Goal: Task Accomplishment & Management: Complete application form

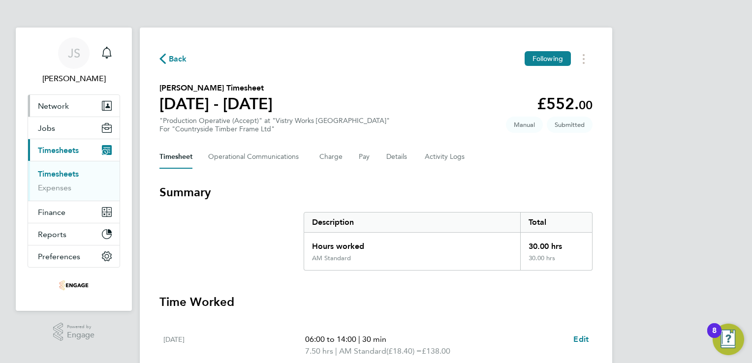
click at [57, 104] on span "Network" at bounding box center [53, 105] width 31 height 9
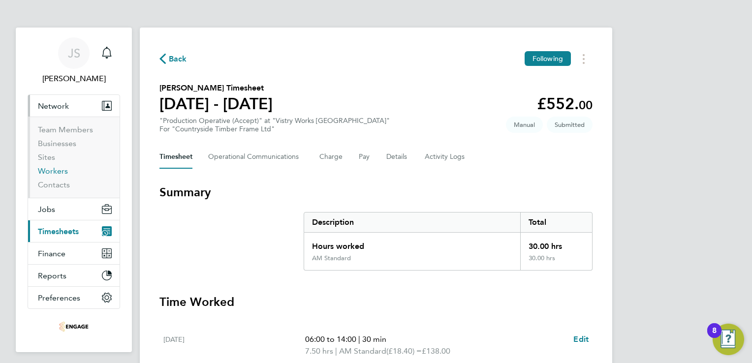
click at [57, 171] on link "Workers" at bounding box center [53, 170] width 30 height 9
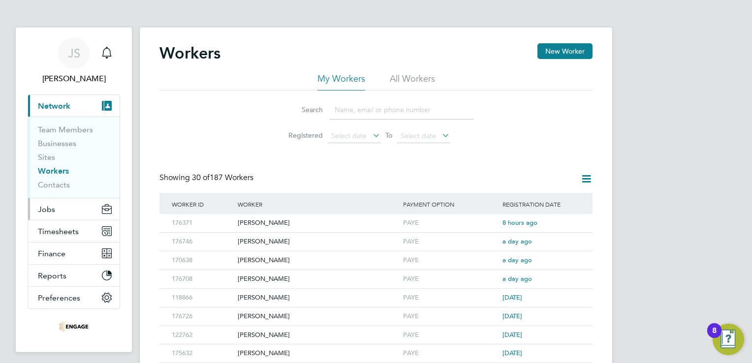
click at [65, 210] on button "Jobs" at bounding box center [74, 209] width 92 height 22
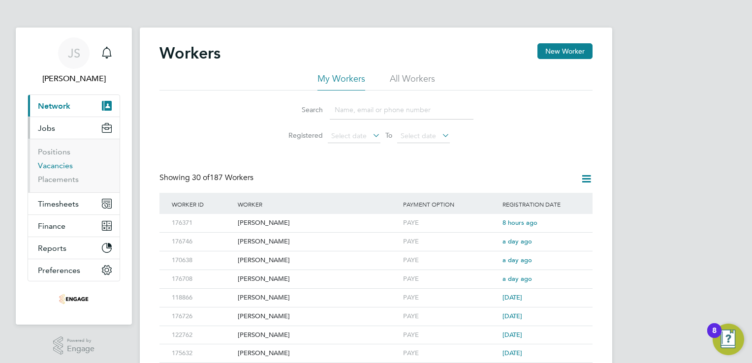
click at [54, 165] on link "Vacancies" at bounding box center [55, 165] width 35 height 9
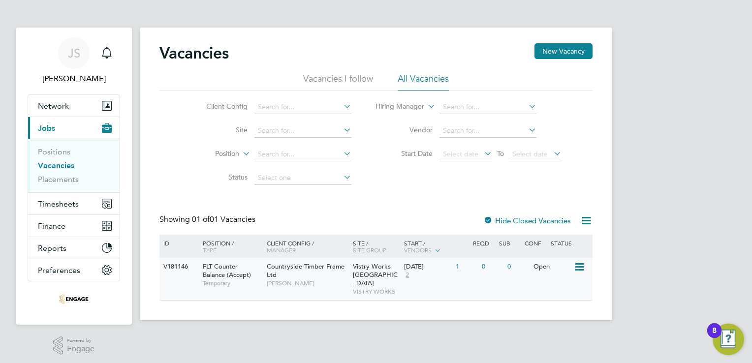
click at [503, 271] on div "0" at bounding box center [492, 267] width 26 height 18
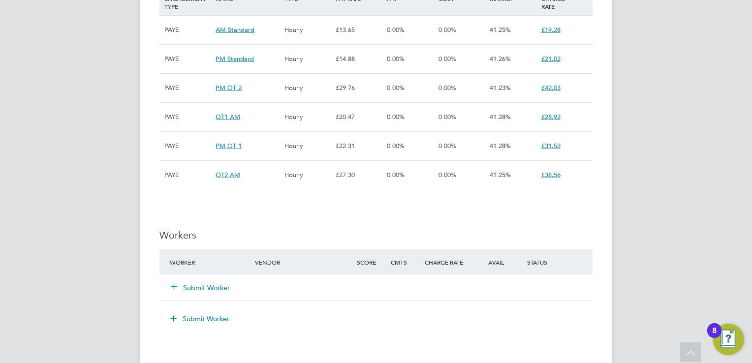
scroll to position [777, 0]
click at [205, 284] on button "Submit Worker" at bounding box center [200, 288] width 59 height 10
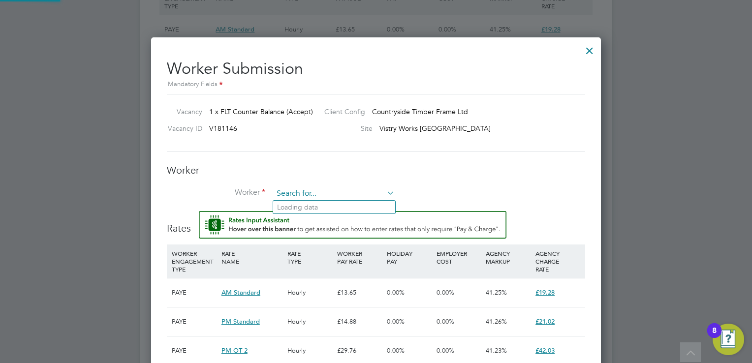
click at [293, 194] on input at bounding box center [334, 194] width 122 height 15
click at [308, 235] on li "Ta [PERSON_NAME] (176371)" at bounding box center [334, 233] width 123 height 13
type input "[PERSON_NAME] (176371)"
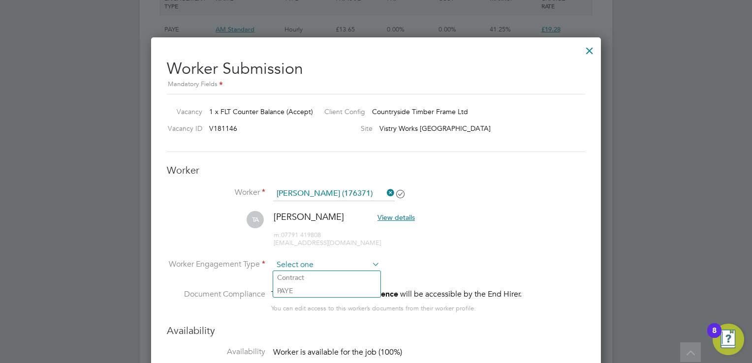
click at [309, 261] on input at bounding box center [326, 265] width 107 height 15
click at [319, 286] on li "PAYE" at bounding box center [326, 290] width 107 height 13
type input "PAYE"
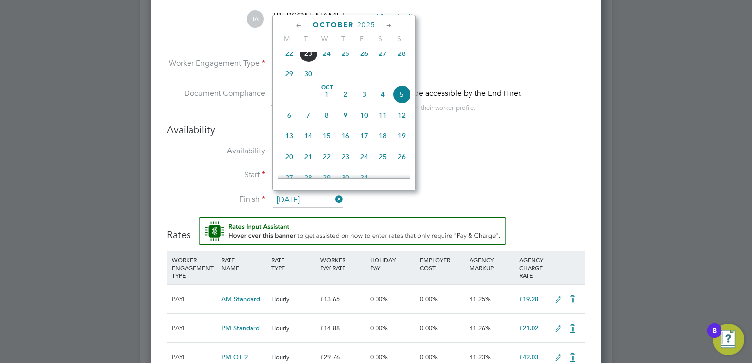
click at [305, 202] on input "[DATE]" at bounding box center [308, 200] width 70 height 15
click at [389, 22] on icon at bounding box center [388, 25] width 9 height 11
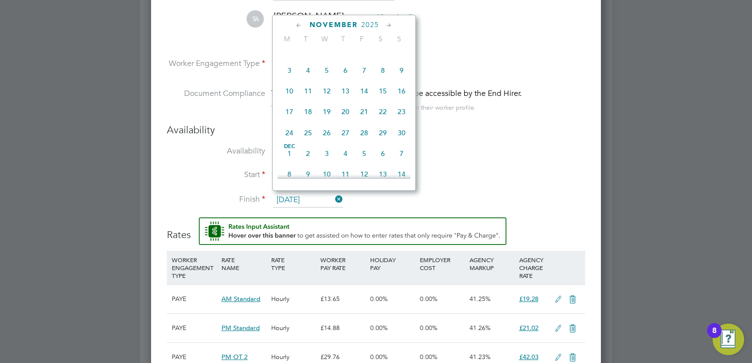
click at [389, 22] on icon at bounding box center [388, 25] width 9 height 11
click at [311, 98] on span "16" at bounding box center [308, 88] width 19 height 19
type input "[DATE]"
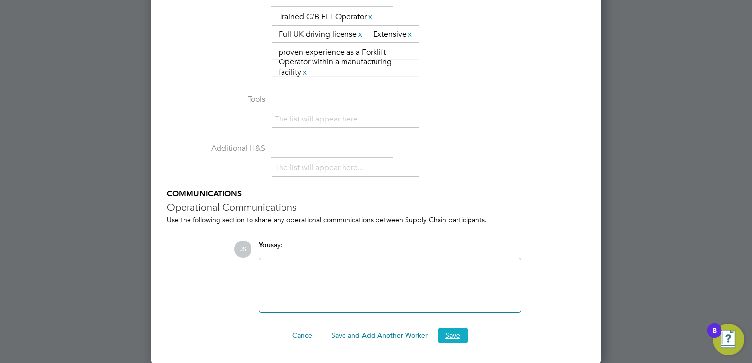
click at [453, 336] on button "Save" at bounding box center [453, 336] width 31 height 16
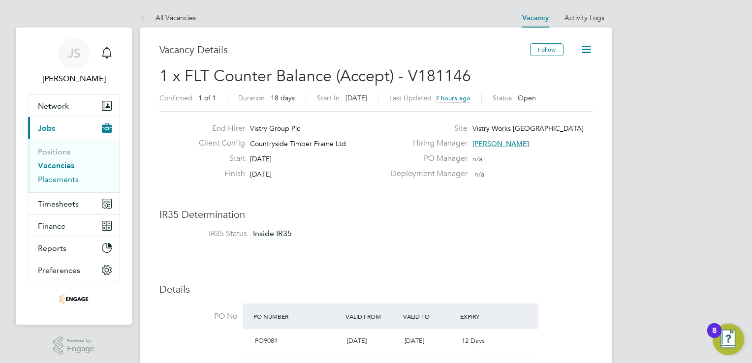
click at [57, 183] on link "Placements" at bounding box center [58, 179] width 41 height 9
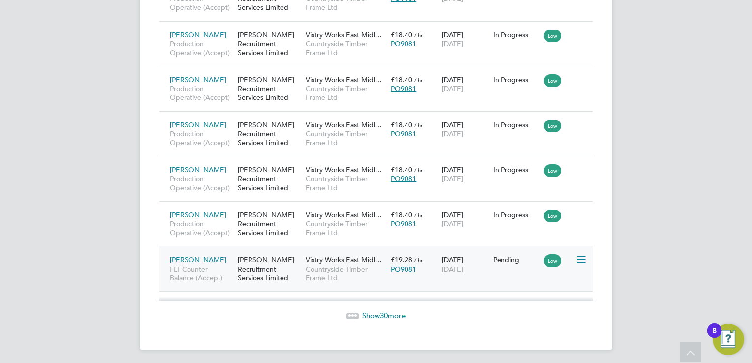
click at [580, 256] on icon at bounding box center [580, 260] width 10 height 12
click at [536, 317] on li "Start" at bounding box center [551, 319] width 70 height 14
type input "[PERSON_NAME]"
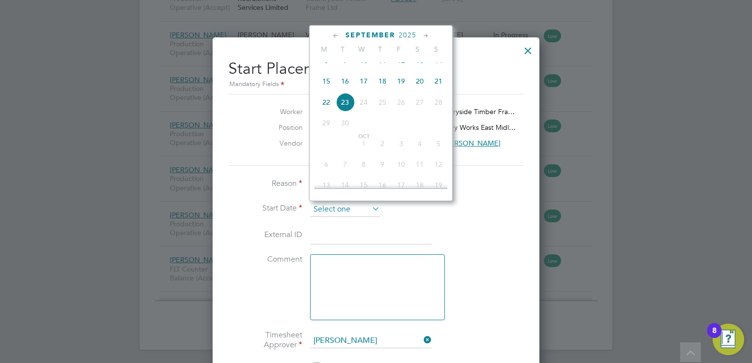
click at [345, 202] on input at bounding box center [345, 209] width 70 height 15
click at [386, 90] on span "18" at bounding box center [382, 81] width 19 height 19
type input "[DATE]"
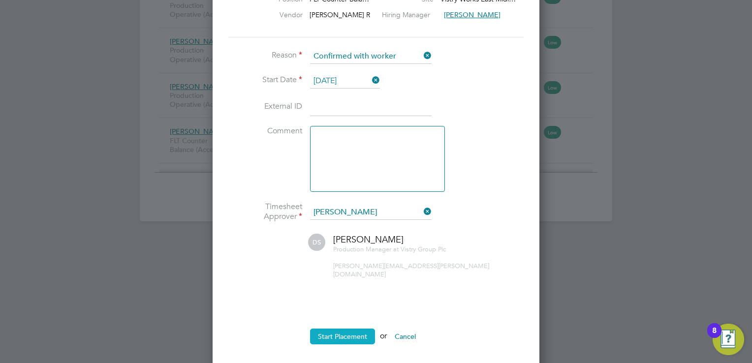
click at [341, 330] on button "Start Placement" at bounding box center [342, 337] width 65 height 16
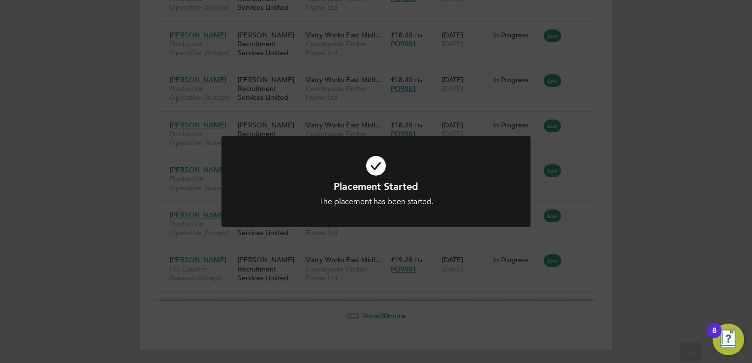
click at [120, 212] on div "Placement Started The placement has been started. Cancel Okay" at bounding box center [376, 181] width 752 height 363
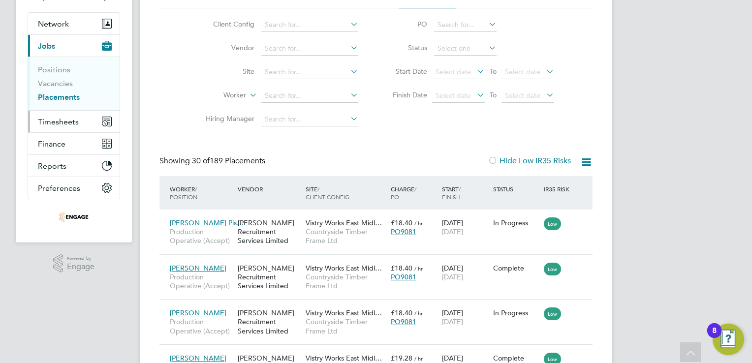
click at [63, 116] on button "Timesheets" at bounding box center [74, 122] width 92 height 22
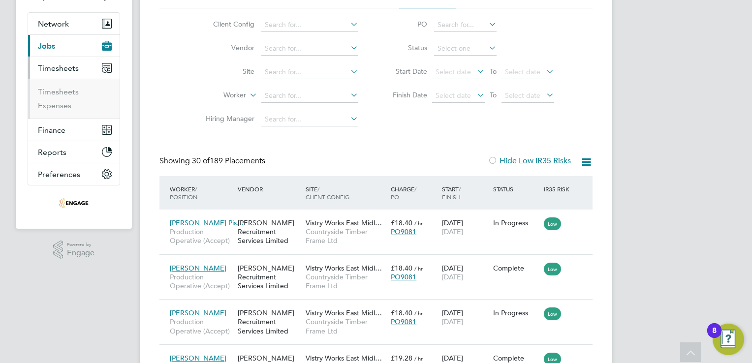
click at [58, 96] on li "Timesheets" at bounding box center [75, 94] width 74 height 14
click at [54, 89] on link "Timesheets" at bounding box center [58, 91] width 41 height 9
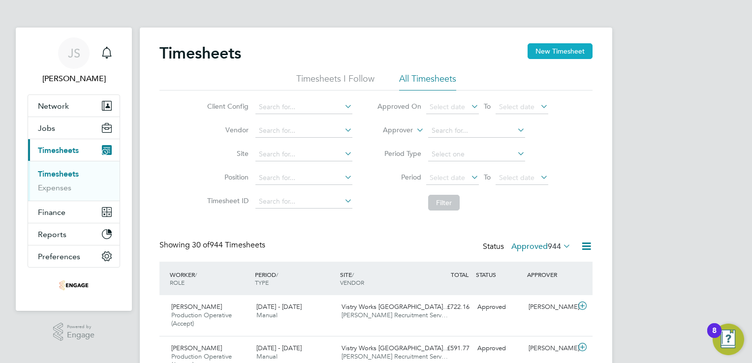
click at [553, 52] on button "New Timesheet" at bounding box center [560, 51] width 65 height 16
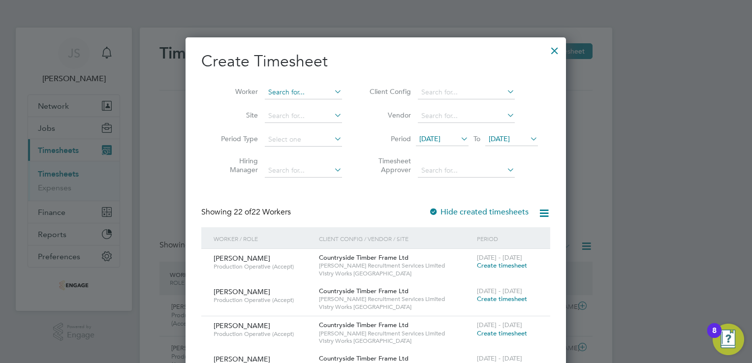
click at [278, 92] on input at bounding box center [303, 93] width 77 height 14
click at [303, 129] on li "Ta [PERSON_NAME]" at bounding box center [312, 132] width 94 height 13
type input "[PERSON_NAME]"
click at [495, 136] on span "[DATE]" at bounding box center [499, 138] width 21 height 9
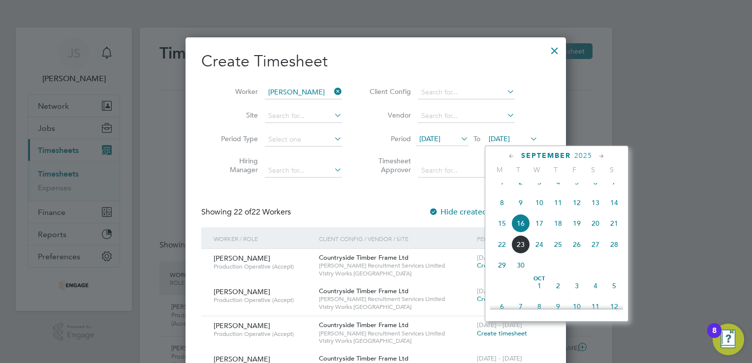
click at [616, 232] on span "21" at bounding box center [614, 223] width 19 height 19
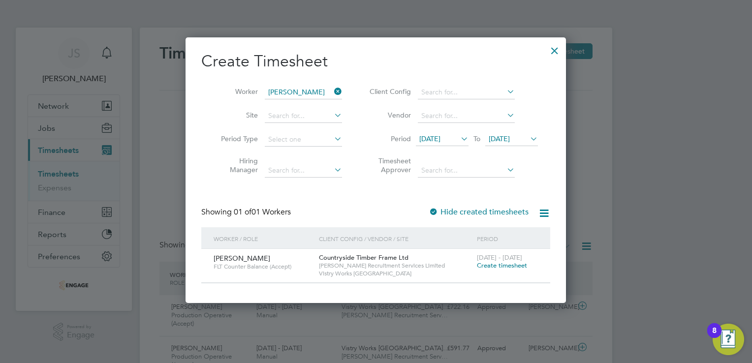
click at [501, 265] on span "Create timesheet" at bounding box center [502, 265] width 50 height 8
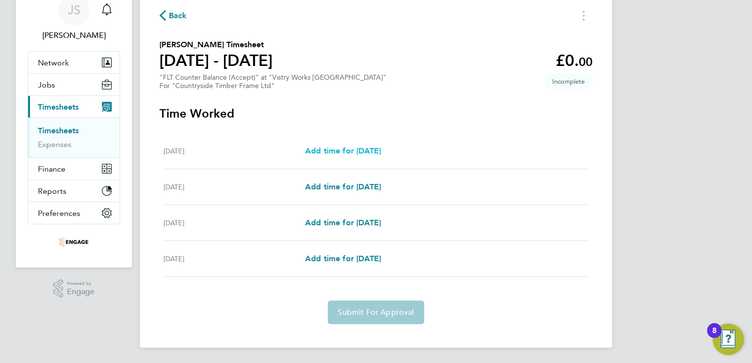
click at [348, 145] on link "Add time for [DATE]" at bounding box center [343, 151] width 76 height 12
select select "15"
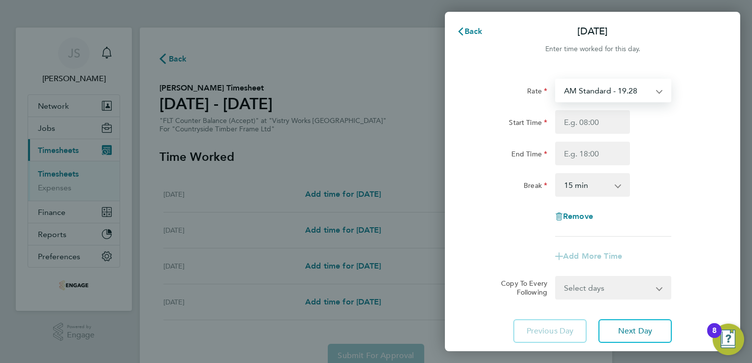
click at [582, 93] on select "AM Standard - 19.28 OT1 AM - 28.92 PM Standard - 21.02 PM OT 2 - 42.03 PM OT 1 …" at bounding box center [607, 91] width 102 height 22
select select "15"
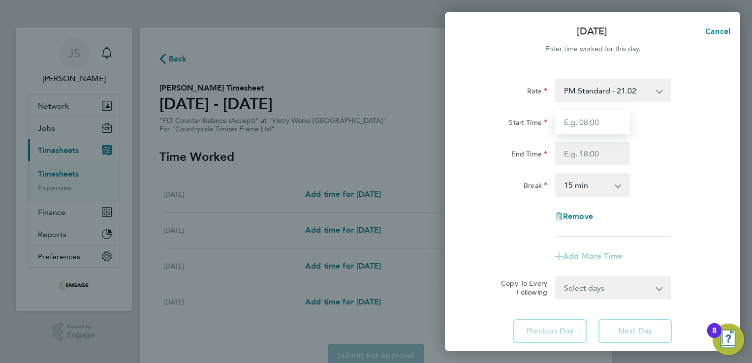
click at [580, 127] on input "Start Time" at bounding box center [592, 122] width 75 height 24
type input "14:00"
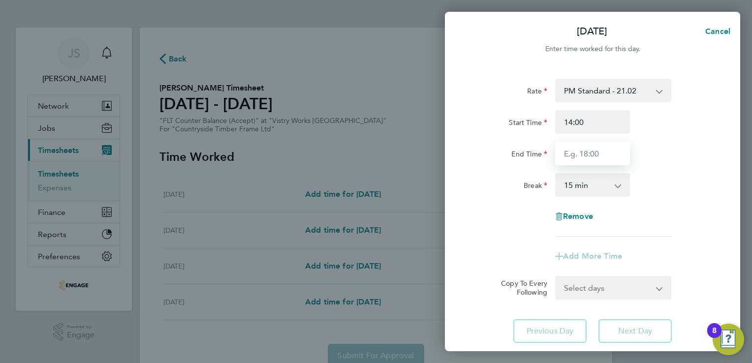
click at [584, 149] on input "End Time" at bounding box center [592, 154] width 75 height 24
type input "22:30"
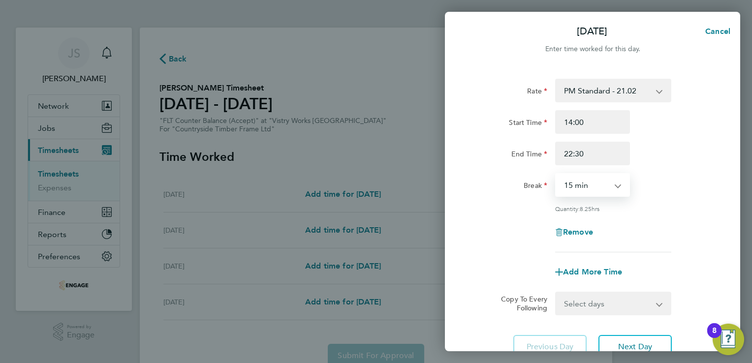
click at [575, 177] on select "0 min 15 min 30 min 45 min 60 min 75 min 90 min" at bounding box center [586, 185] width 61 height 22
select select "30"
click at [556, 174] on select "0 min 15 min 30 min 45 min 60 min 75 min 90 min" at bounding box center [586, 185] width 61 height 22
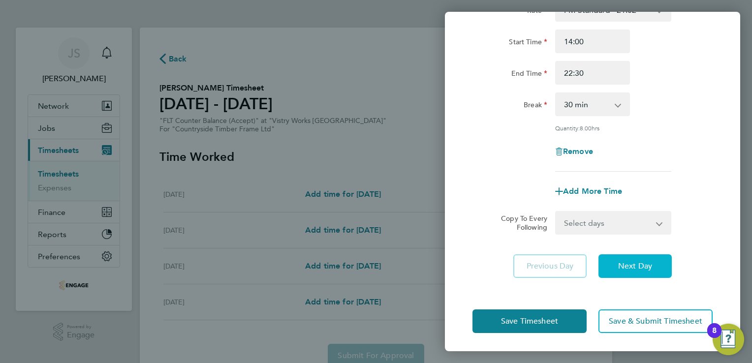
click at [629, 269] on span "Next Day" at bounding box center [635, 266] width 34 height 10
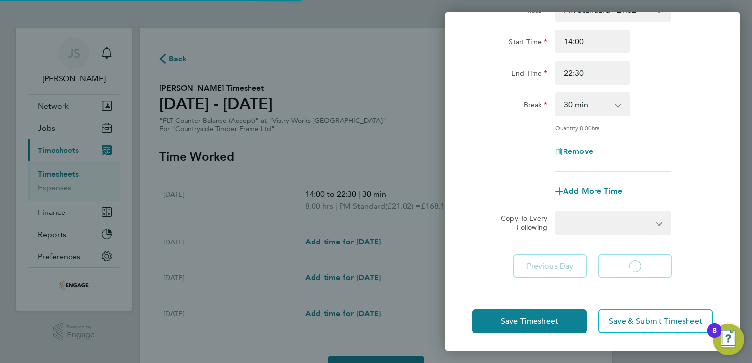
select select "15"
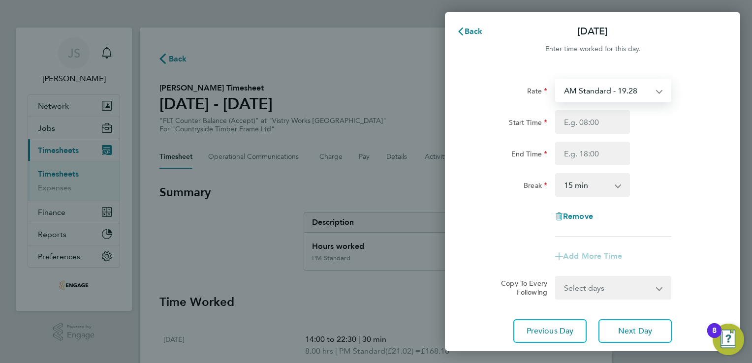
click at [581, 89] on select "AM Standard - 19.28 OT1 AM - 28.92 PM Standard - 21.02 PM OT 2 - 42.03 PM OT 1 …" at bounding box center [607, 91] width 102 height 22
select select "15"
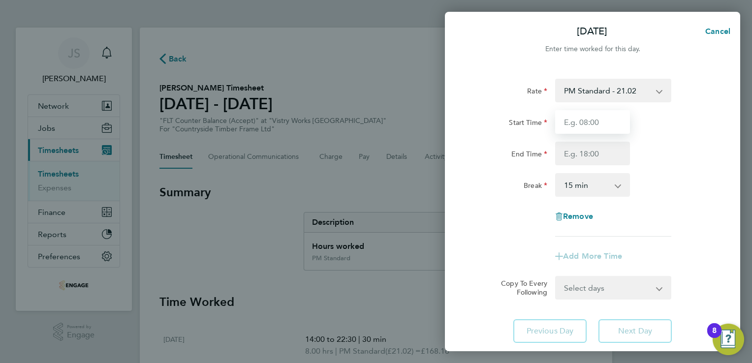
click at [573, 115] on input "Start Time" at bounding box center [592, 122] width 75 height 24
type input "14:00"
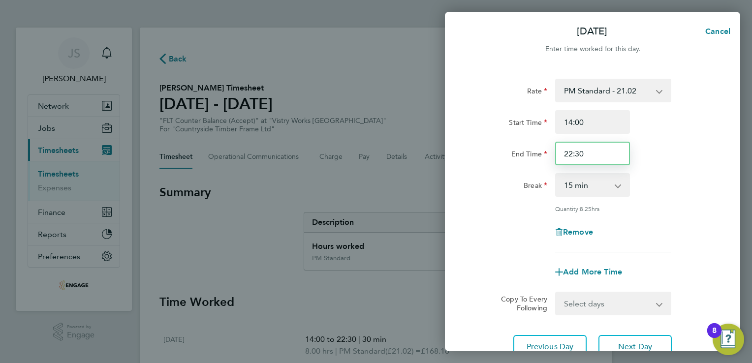
drag, startPoint x: 589, startPoint y: 145, endPoint x: 539, endPoint y: 151, distance: 49.6
click at [539, 151] on div "End Time 22:30" at bounding box center [593, 154] width 248 height 24
type input "20:00"
click at [582, 185] on select "0 min 15 min 30 min 45 min 60 min 75 min 90 min" at bounding box center [586, 185] width 61 height 22
select select "30"
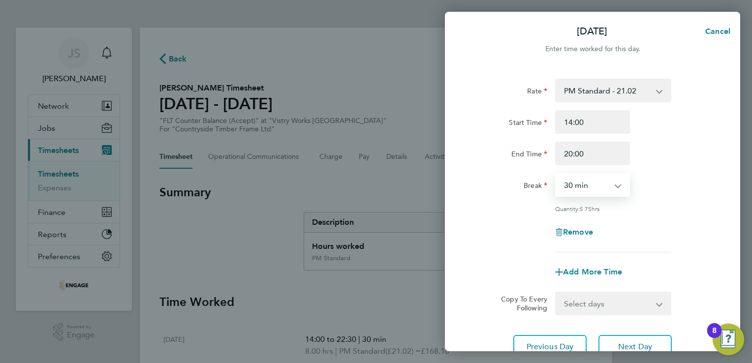
click at [556, 174] on select "0 min 15 min 30 min 45 min 60 min 75 min 90 min" at bounding box center [586, 185] width 61 height 22
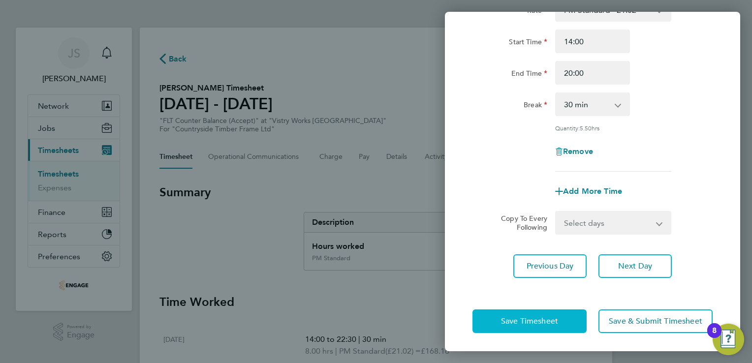
click at [539, 317] on span "Save Timesheet" at bounding box center [529, 321] width 57 height 10
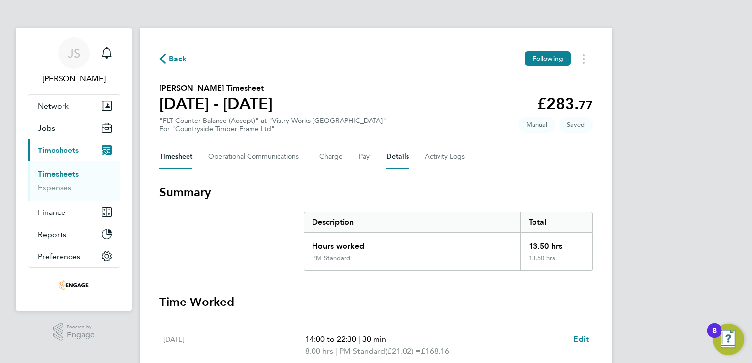
click at [394, 160] on button "Details" at bounding box center [397, 157] width 23 height 24
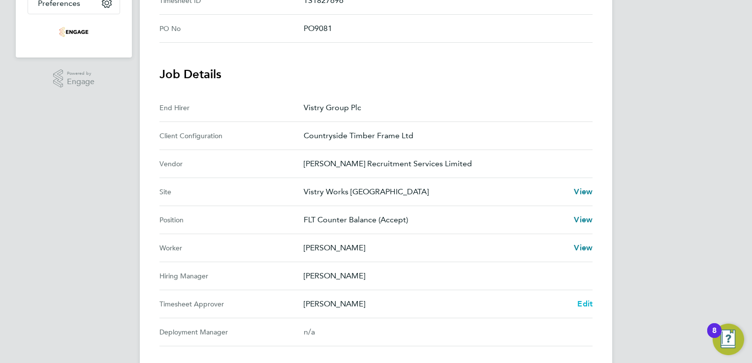
click at [583, 306] on span "Edit" at bounding box center [584, 303] width 15 height 9
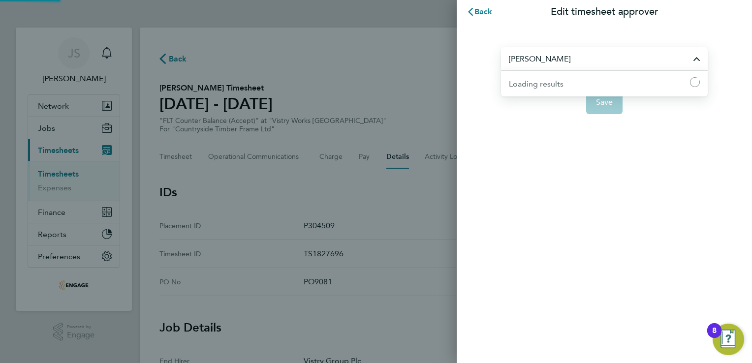
click at [579, 58] on input "[PERSON_NAME]" at bounding box center [604, 58] width 207 height 23
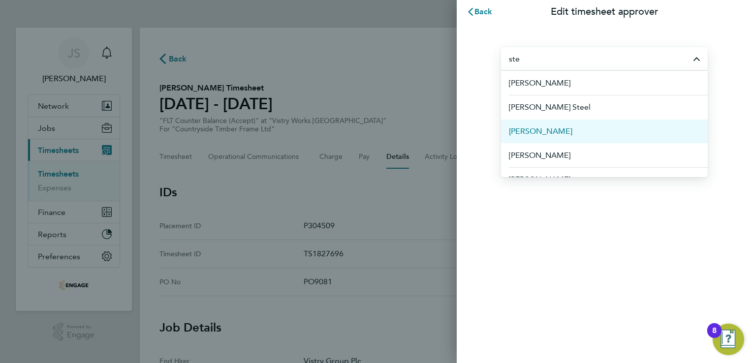
click at [547, 129] on span "[PERSON_NAME]" at bounding box center [540, 132] width 63 height 12
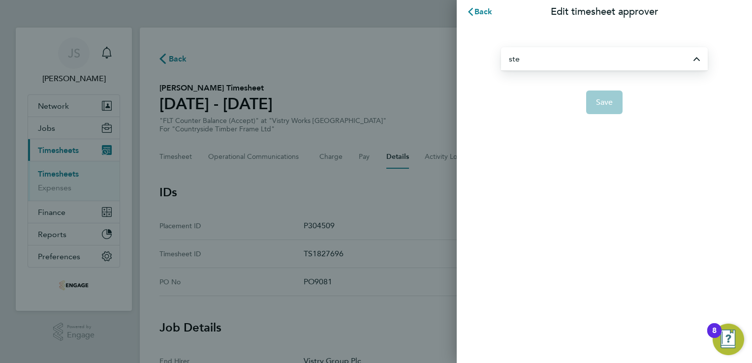
type input "[PERSON_NAME]"
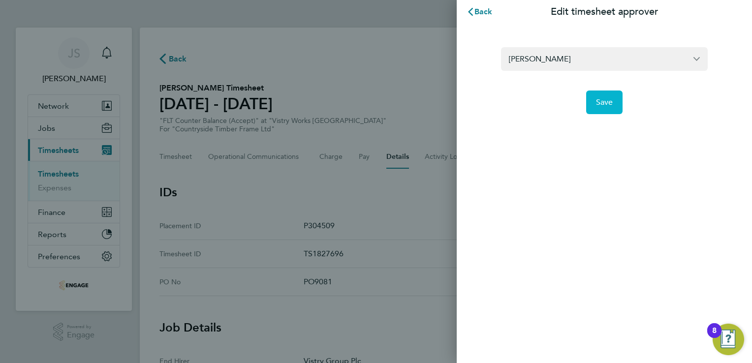
click at [600, 107] on button "Save" at bounding box center [604, 103] width 37 height 24
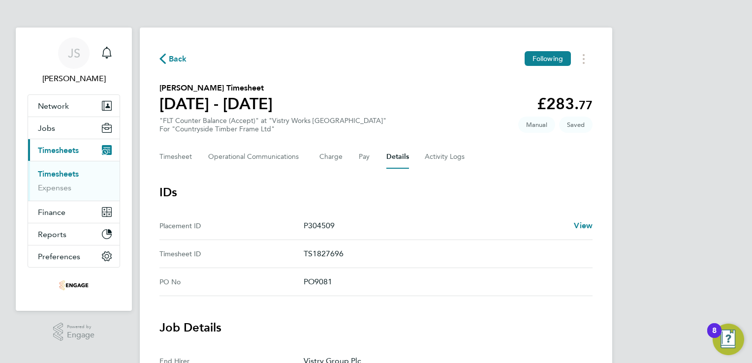
click at [174, 60] on span "Back" at bounding box center [178, 59] width 18 height 12
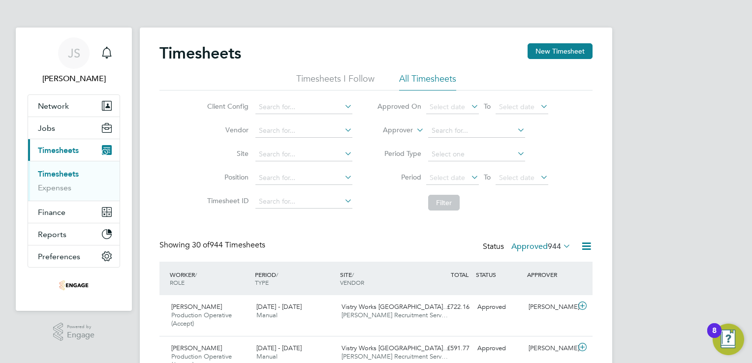
click at [536, 60] on div "Timesheets New Timesheet" at bounding box center [375, 58] width 433 height 30
click at [537, 55] on button "New Timesheet" at bounding box center [560, 51] width 65 height 16
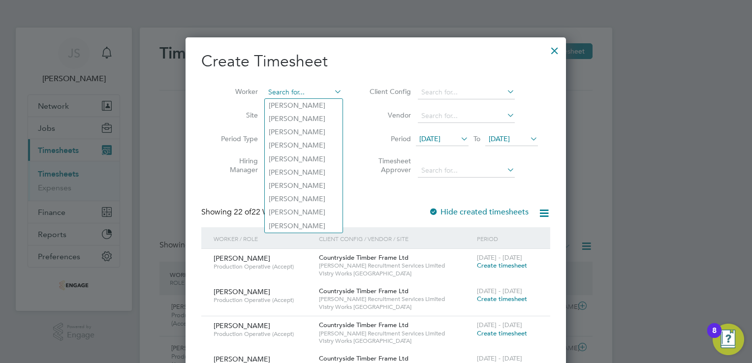
click at [280, 95] on input at bounding box center [303, 93] width 77 height 14
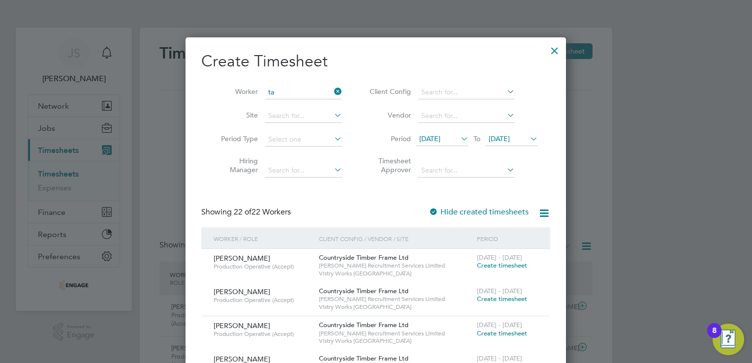
click at [299, 132] on li "Ta [PERSON_NAME]" at bounding box center [312, 132] width 94 height 13
type input "[PERSON_NAME]"
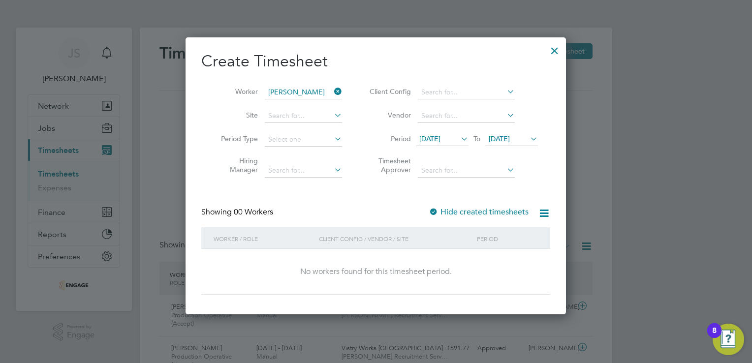
click at [473, 210] on label "Hide created timesheets" at bounding box center [479, 212] width 100 height 10
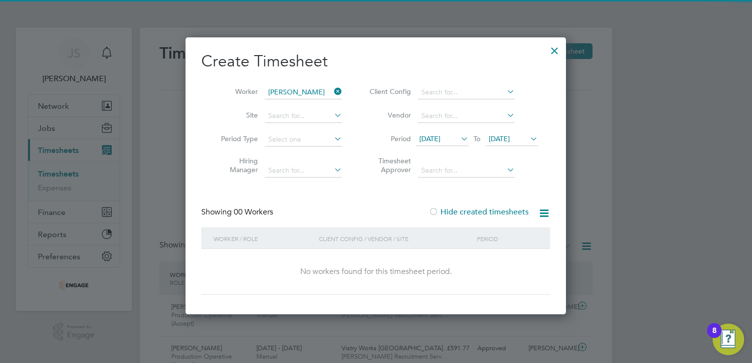
click at [473, 210] on label "Hide created timesheets" at bounding box center [479, 212] width 100 height 10
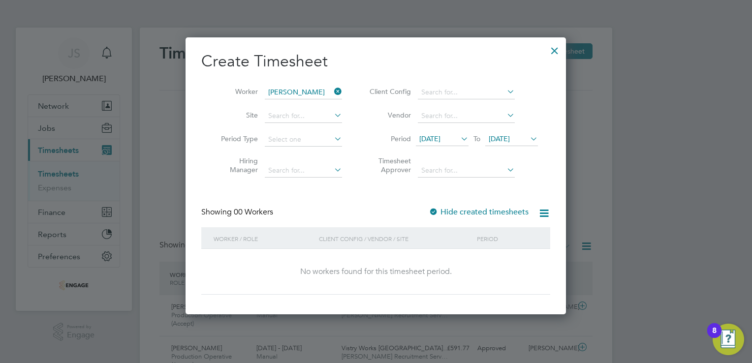
click at [507, 142] on span "[DATE]" at bounding box center [499, 138] width 21 height 9
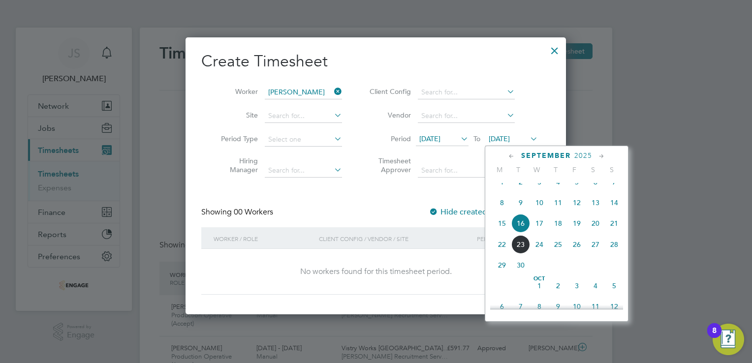
click at [614, 233] on span "21" at bounding box center [614, 223] width 19 height 19
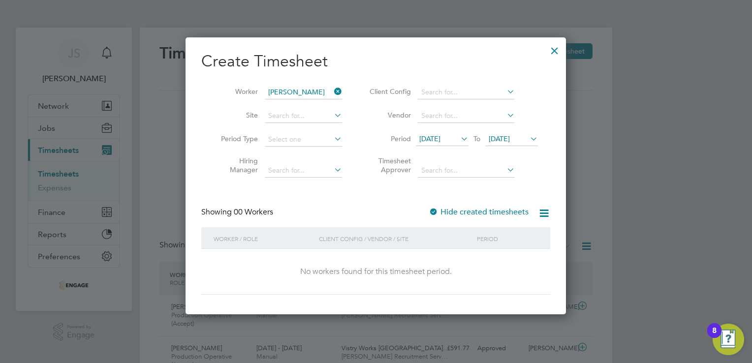
click at [504, 213] on label "Hide created timesheets" at bounding box center [479, 212] width 100 height 10
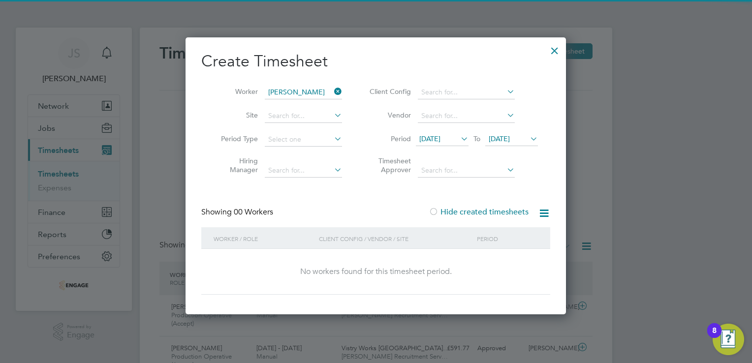
click at [504, 213] on label "Hide created timesheets" at bounding box center [479, 212] width 100 height 10
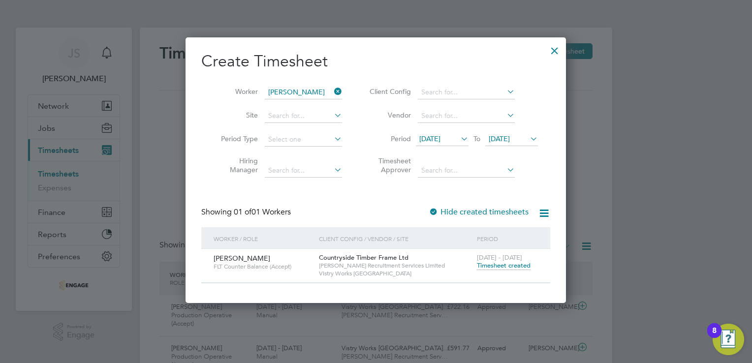
click at [507, 268] on span "Timesheet created" at bounding box center [504, 265] width 54 height 9
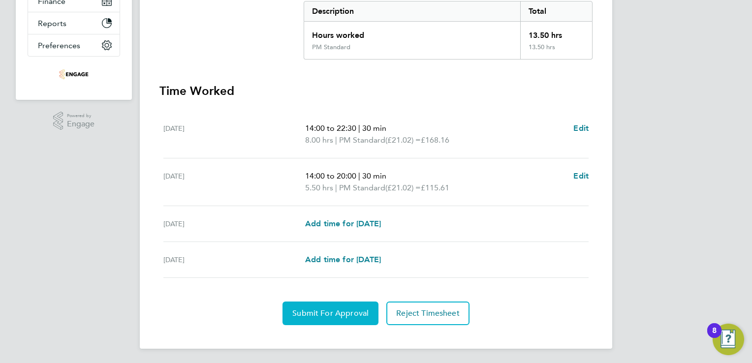
click at [331, 311] on span "Submit For Approval" at bounding box center [330, 314] width 76 height 10
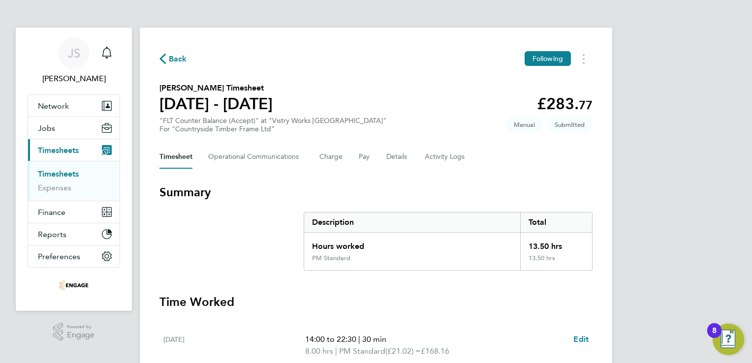
click at [179, 62] on span "Back" at bounding box center [178, 59] width 18 height 12
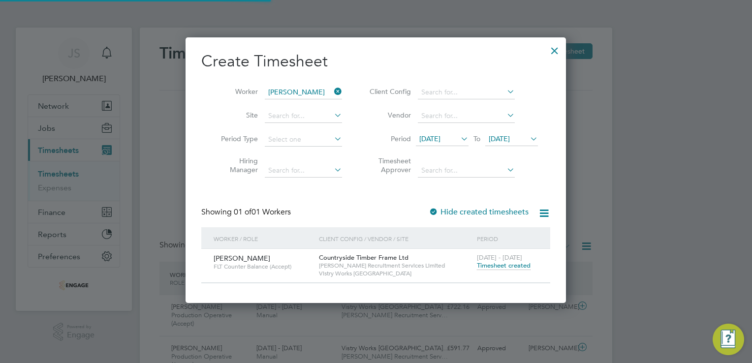
scroll to position [25, 86]
click at [553, 44] on div at bounding box center [555, 48] width 18 height 18
